Goal: Find specific page/section: Find specific page/section

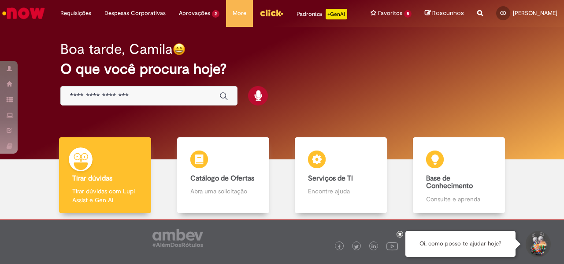
click at [111, 101] on div "Global" at bounding box center [148, 96] width 177 height 20
click at [126, 104] on div "Global" at bounding box center [148, 96] width 177 height 20
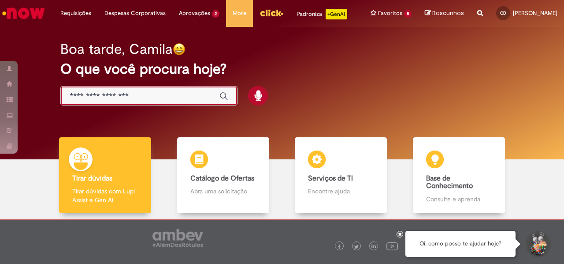
click at [123, 98] on input "Basta digitar aqui" at bounding box center [140, 96] width 141 height 10
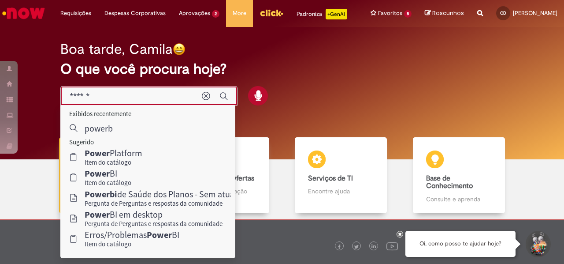
type input "*******"
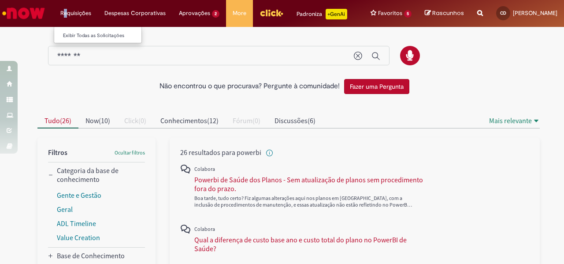
click at [65, 14] on li "Requisições Exibir Todas as Solicitações" at bounding box center [76, 13] width 44 height 26
click at [33, 9] on img "Ir para a Homepage" at bounding box center [23, 13] width 45 height 18
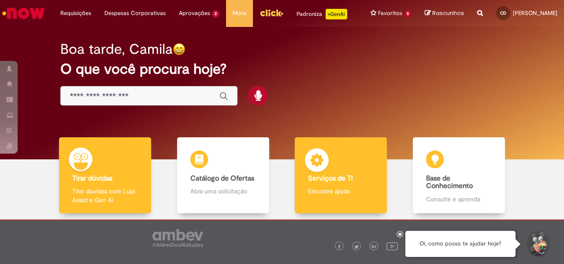
click at [340, 179] on b "Serviços de TI" at bounding box center [330, 178] width 45 height 9
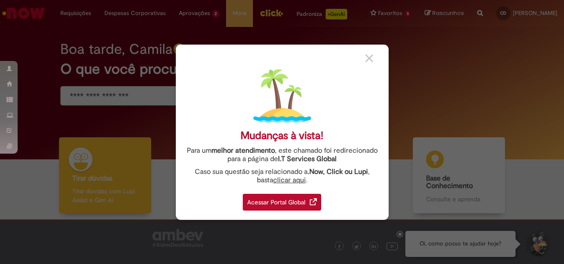
click at [266, 193] on link "Acessar Portal Global" at bounding box center [282, 200] width 78 height 22
